Goal: Information Seeking & Learning: Learn about a topic

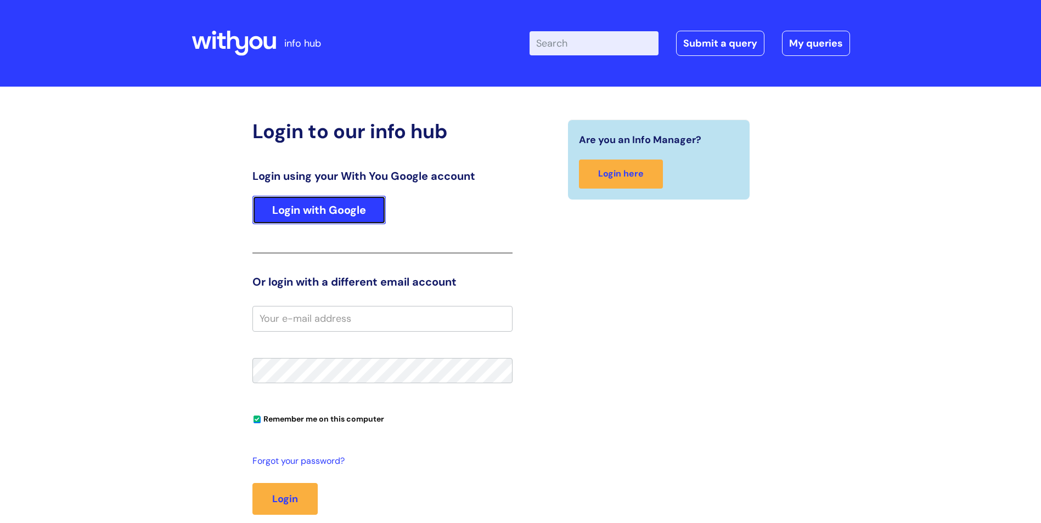
click at [361, 207] on link "Login with Google" at bounding box center [318, 210] width 133 height 29
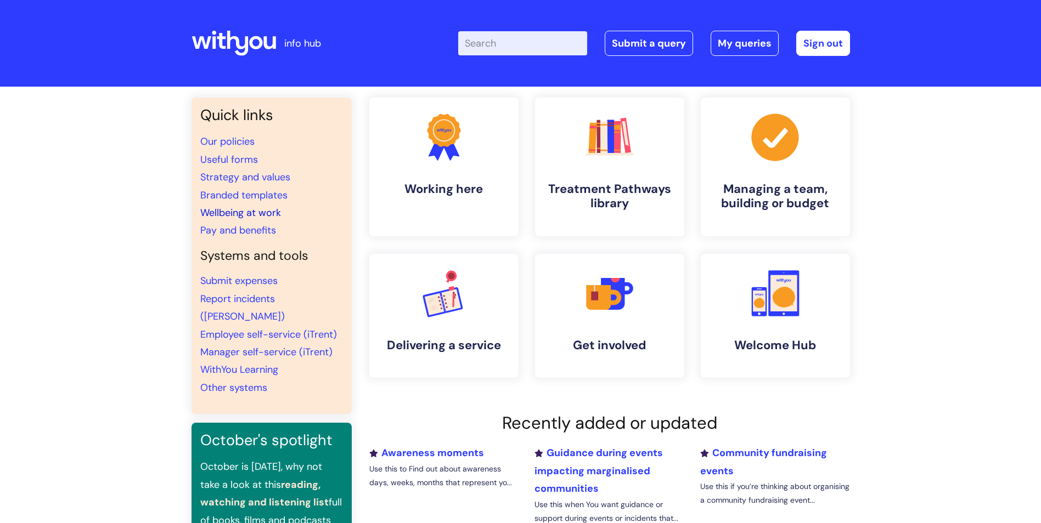
click at [249, 213] on link "Wellbeing at work" at bounding box center [240, 212] width 81 height 13
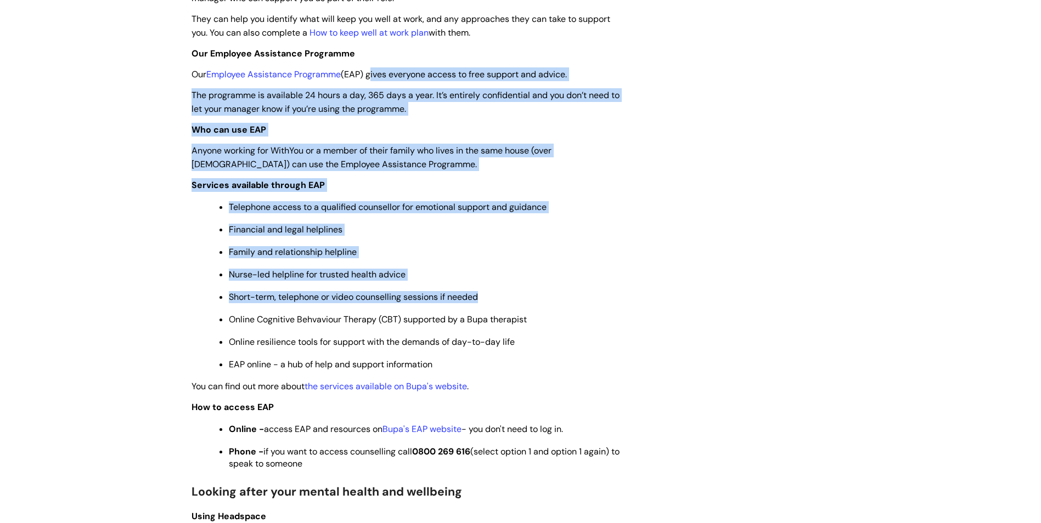
scroll to position [494, 0]
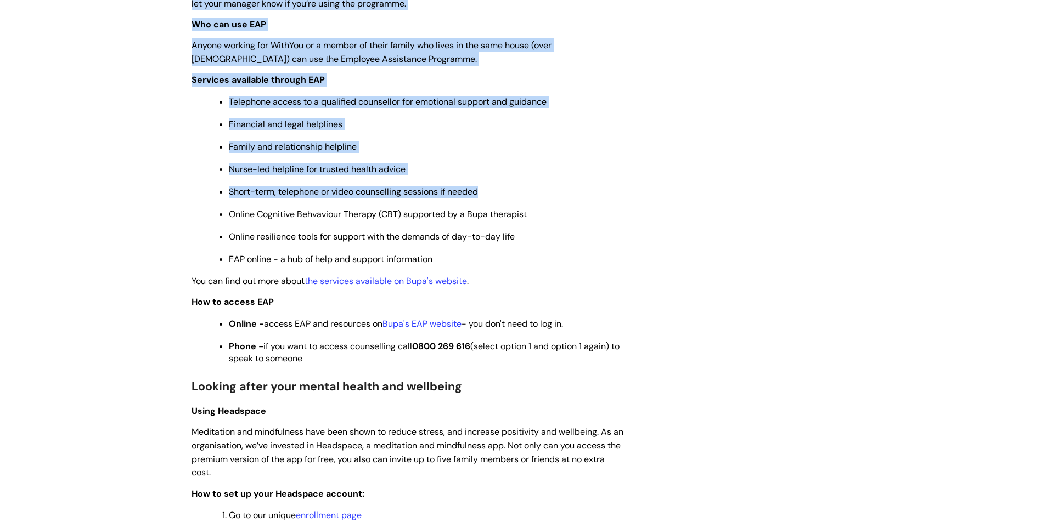
drag, startPoint x: 372, startPoint y: 244, endPoint x: 604, endPoint y: 359, distance: 259.0
copy div "lorem ipsumdol sitame co adip elitsed doe tempor. Inc utlaboree do magnaaliq 42…"
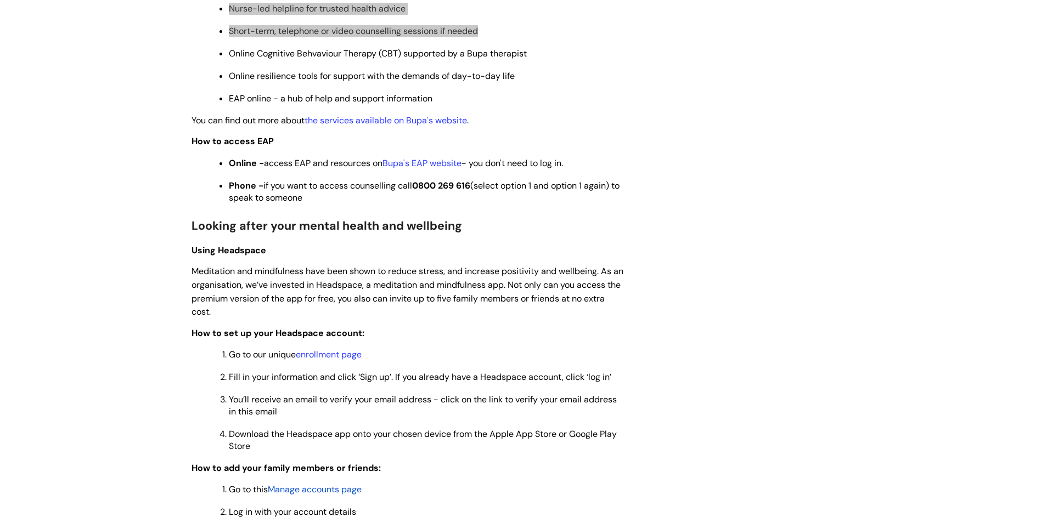
scroll to position [823, 0]
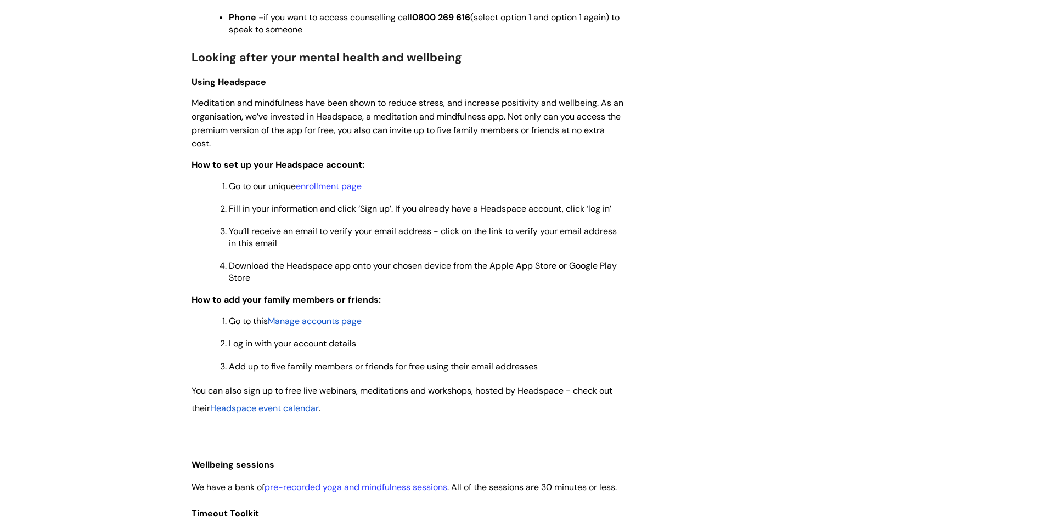
click at [190, 58] on div "Wellbeing at work Modified on: [DATE] 2:05 PM Use this when you want to find ou…" at bounding box center [408, 291] width 450 height 1955
drag, startPoint x: 200, startPoint y: 58, endPoint x: 640, endPoint y: 276, distance: 490.8
click at [639, 276] on div "Wellbeing at work Modified on: [DATE] 2:05 PM Use this when you want to find ou…" at bounding box center [520, 291] width 675 height 1955
copy div "Looking after your mental health and wellbeing Using Headspace Meditation and m…"
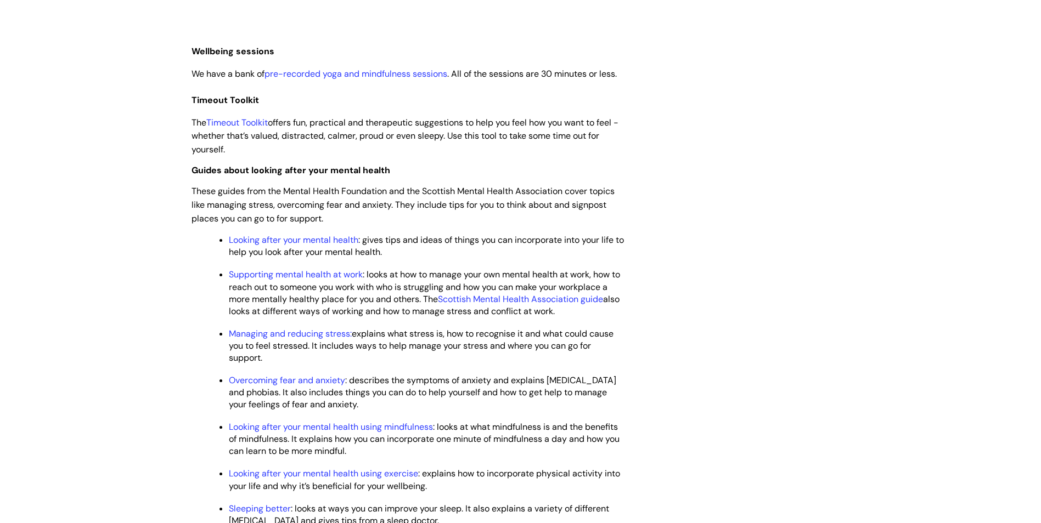
scroll to position [1262, 0]
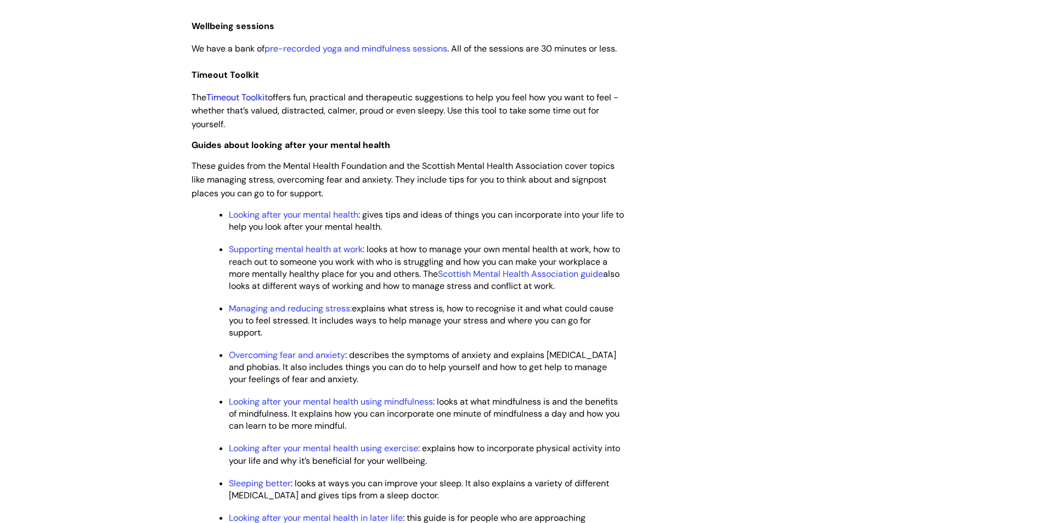
click at [248, 103] on link "Timeout Toolkit" at bounding box center [236, 98] width 61 height 12
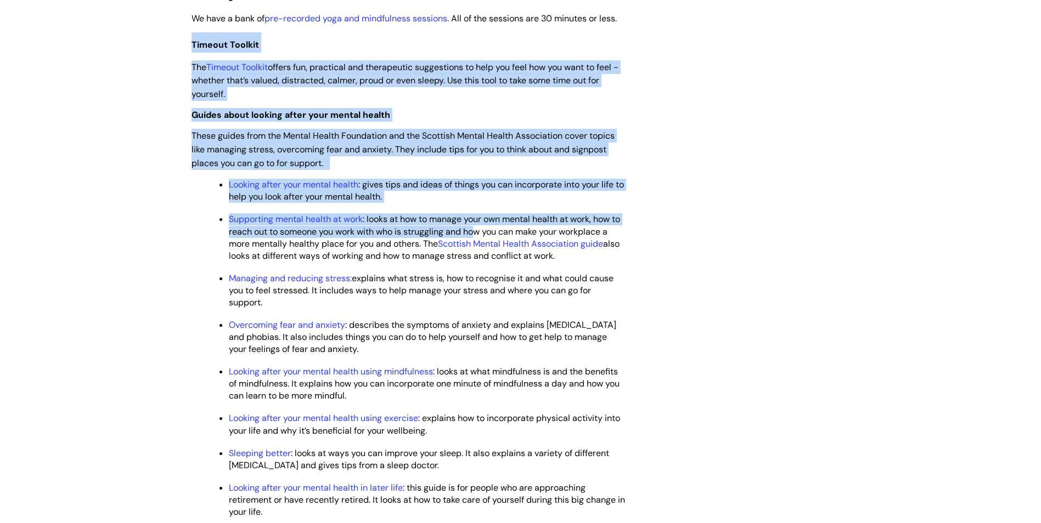
scroll to position [1316, 0]
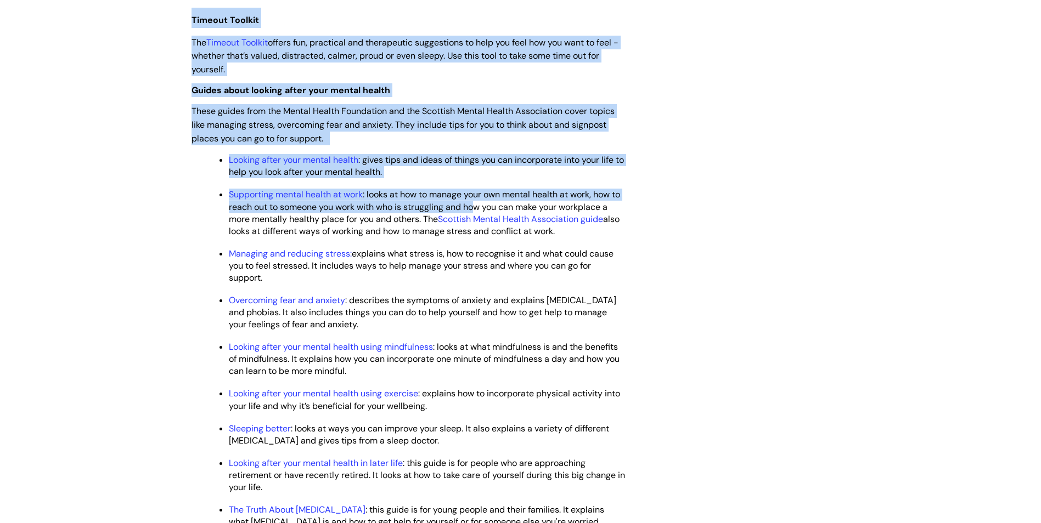
drag, startPoint x: 189, startPoint y: 89, endPoint x: 434, endPoint y: 78, distance: 245.4
copy div "Timeout Toolkit The Timeout Toolkit offers fun, practical and therapeutic sugge…"
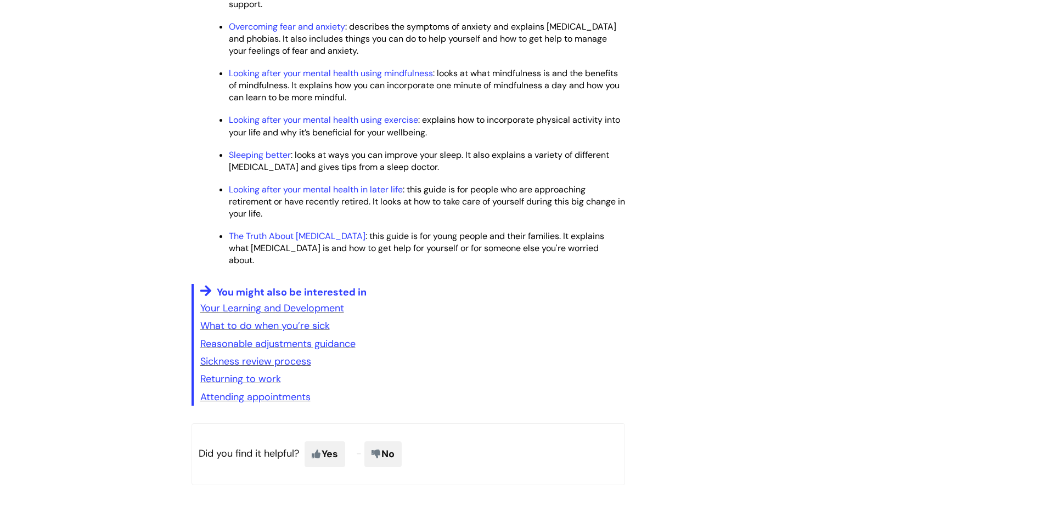
scroll to position [1591, 0]
